Goal: Navigation & Orientation: Go to known website

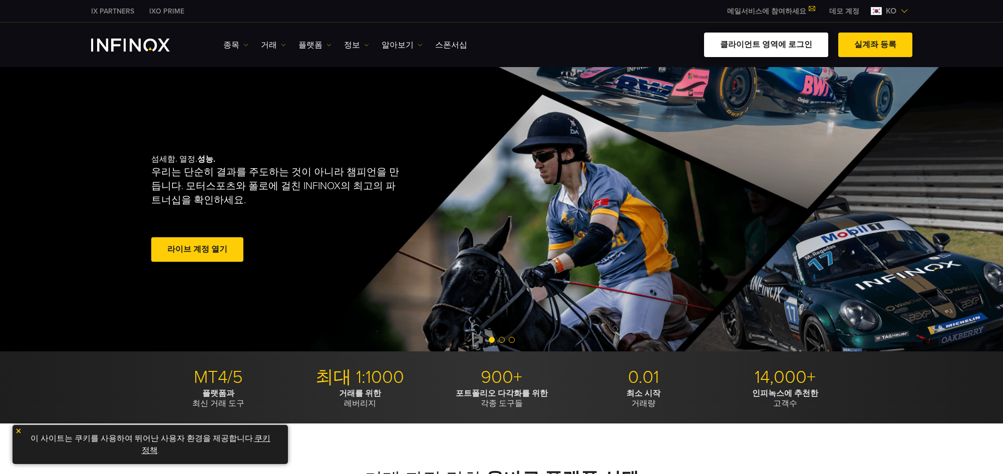
click at [763, 42] on link "클라이언트 영역에 로그인" at bounding box center [766, 45] width 124 height 25
